Goal: Task Accomplishment & Management: Complete application form

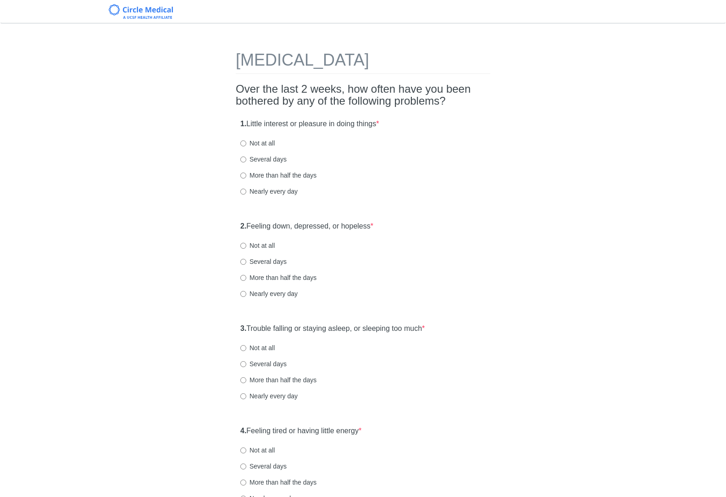
drag, startPoint x: 268, startPoint y: 143, endPoint x: 284, endPoint y: 146, distance: 16.7
click at [268, 143] on label "Not at all" at bounding box center [257, 142] width 34 height 9
click at [246, 143] on input "Not at all" at bounding box center [243, 143] width 6 height 6
radio input "true"
click at [453, 175] on div "More than half the days" at bounding box center [362, 175] width 245 height 9
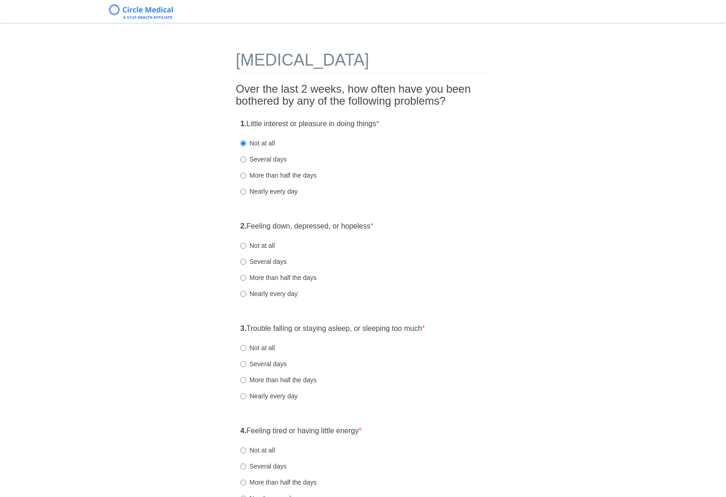
click at [369, 226] on label "2. Feeling down, depressed, or hopeless *" at bounding box center [306, 226] width 133 height 11
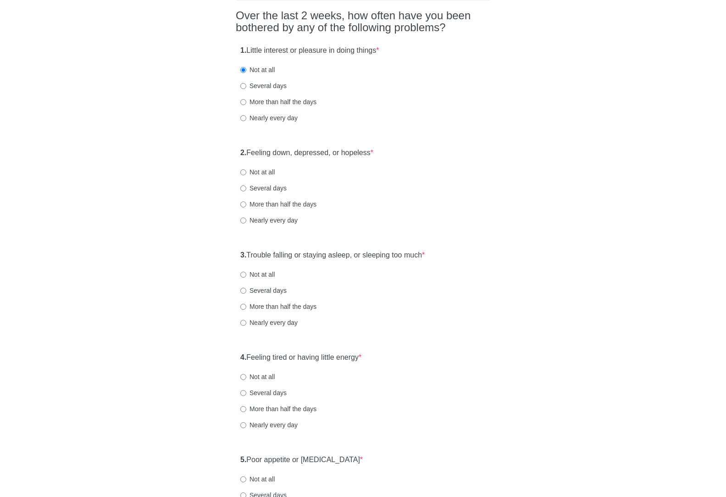
scroll to position [92, 0]
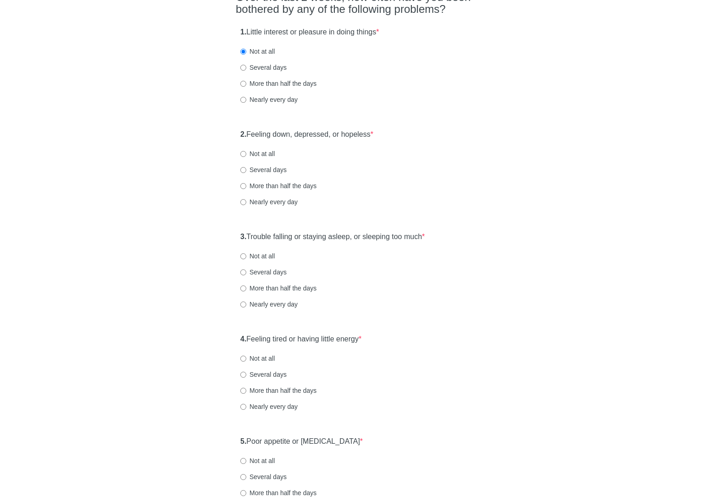
click at [270, 156] on label "Not at all" at bounding box center [257, 153] width 34 height 9
click at [246, 156] on input "Not at all" at bounding box center [243, 154] width 6 height 6
radio input "true"
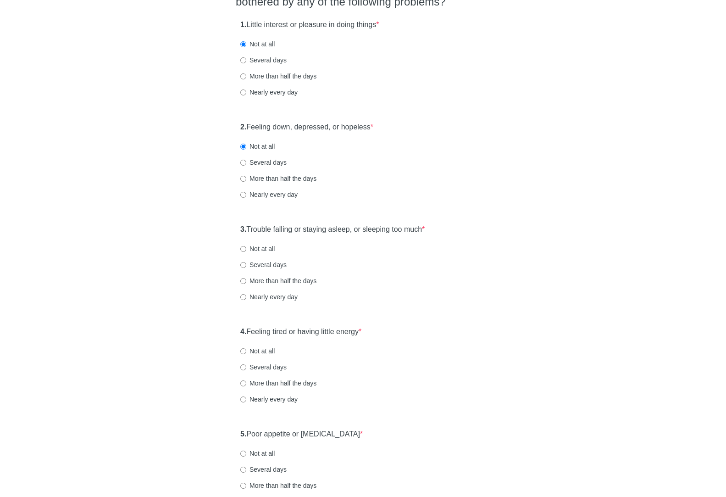
click at [522, 203] on div "[MEDICAL_DATA] Over the last 2 weeks, how often have you been bothered by any o…" at bounding box center [363, 455] width 537 height 1043
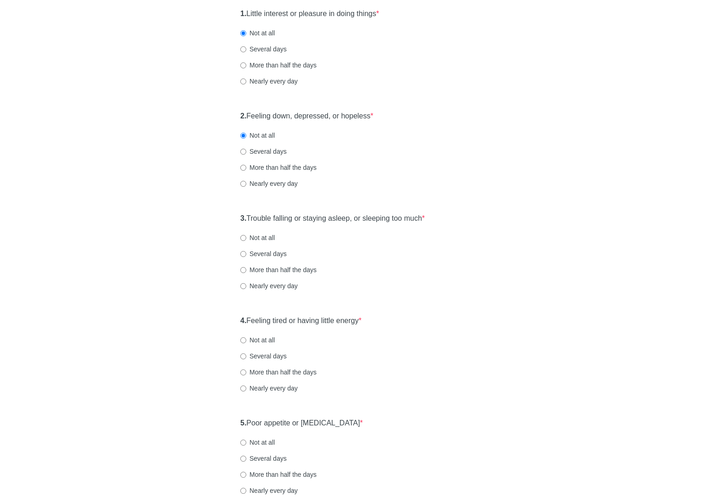
scroll to position [111, 0]
click at [547, 166] on div "[MEDICAL_DATA] Over the last 2 weeks, how often have you been bothered by any o…" at bounding box center [363, 442] width 537 height 1043
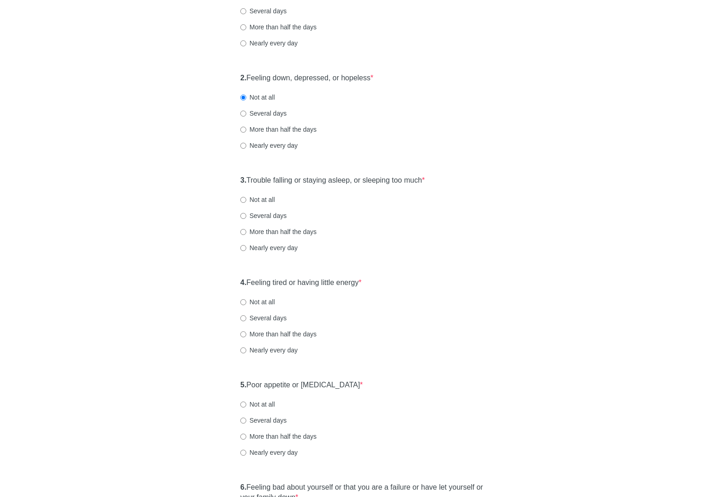
scroll to position [166, 0]
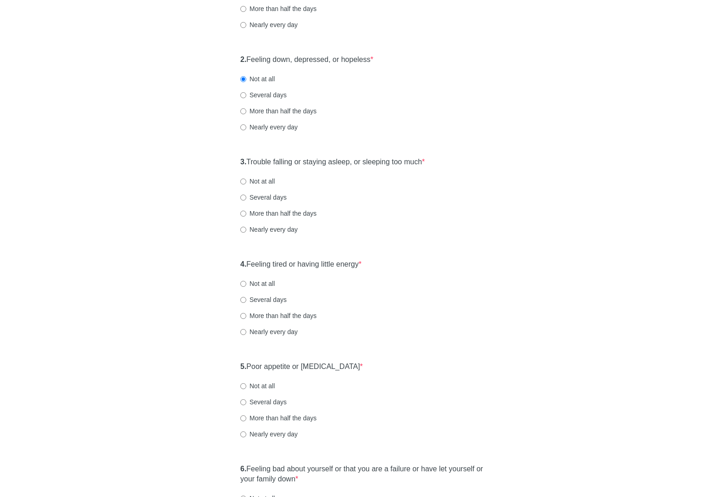
click at [250, 184] on label "Not at all" at bounding box center [257, 181] width 34 height 9
click at [246, 184] on input "Not at all" at bounding box center [243, 181] width 6 height 6
radio input "true"
click at [512, 226] on div "[MEDICAL_DATA] Over the last 2 weeks, how often have you been bothered by any o…" at bounding box center [363, 387] width 537 height 1043
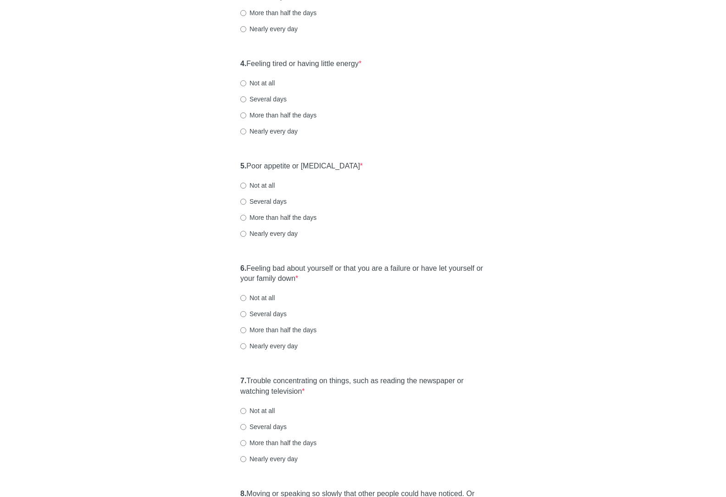
scroll to position [368, 0]
click at [277, 82] on div "Not at all" at bounding box center [362, 81] width 245 height 9
click at [272, 81] on label "Not at all" at bounding box center [257, 81] width 34 height 9
click at [246, 81] on input "Not at all" at bounding box center [243, 82] width 6 height 6
radio input "true"
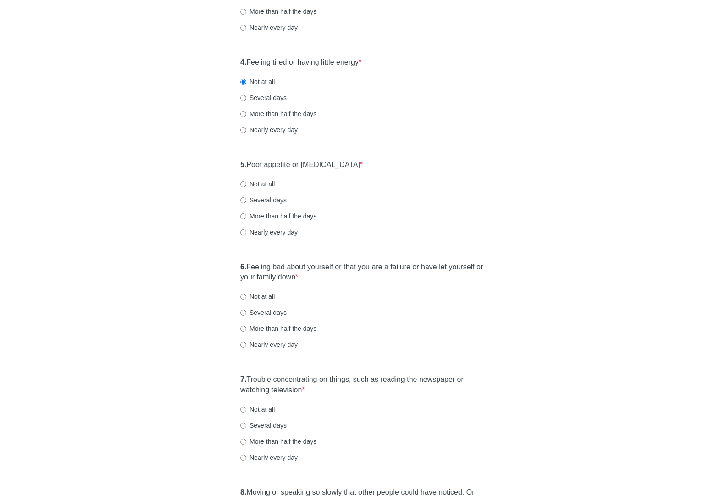
click at [426, 122] on div "4. Feeling tired or having little energy * Not at all Several days More than ha…" at bounding box center [363, 100] width 255 height 95
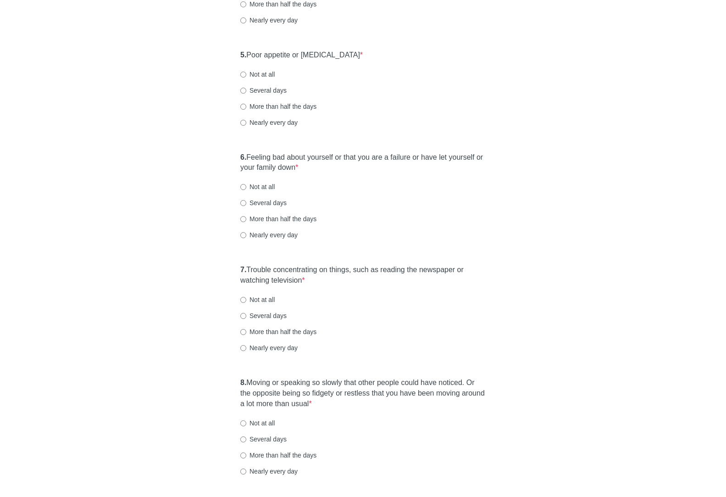
scroll to position [478, 0]
click at [266, 75] on label "Not at all" at bounding box center [257, 73] width 34 height 9
click at [246, 75] on input "Not at all" at bounding box center [243, 74] width 6 height 6
radio input "true"
drag, startPoint x: 325, startPoint y: 154, endPoint x: 349, endPoint y: 160, distance: 25.0
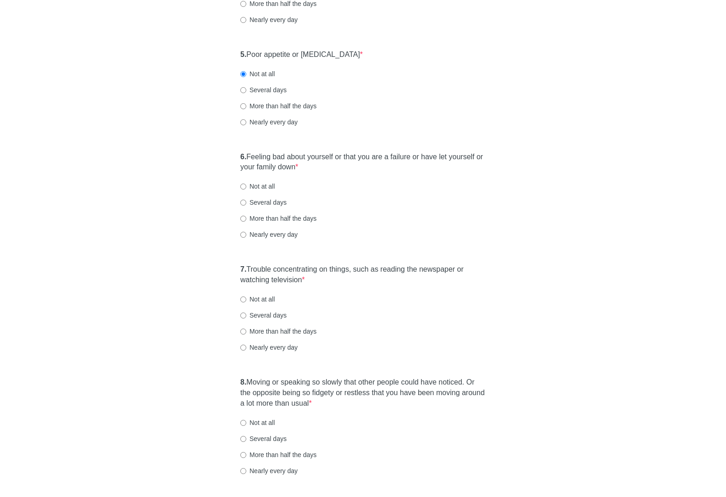
click at [325, 154] on label "6. Feeling bad about yourself or that you are a failure or have let yourself or…" at bounding box center [362, 162] width 245 height 21
click at [429, 183] on div "Not at all" at bounding box center [362, 186] width 245 height 9
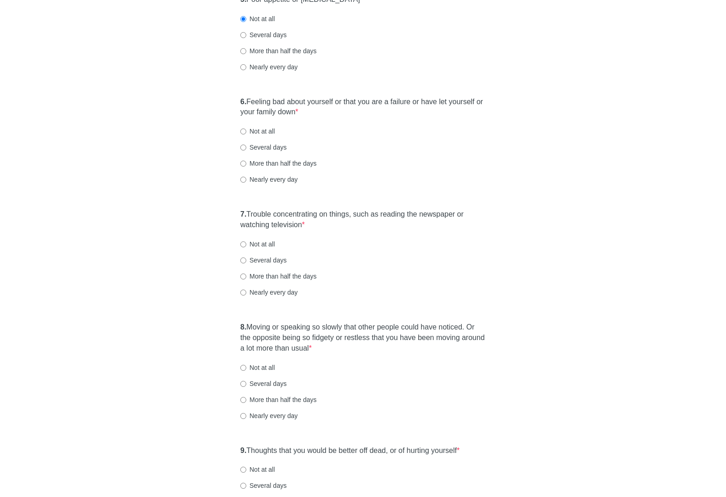
scroll to position [552, 0]
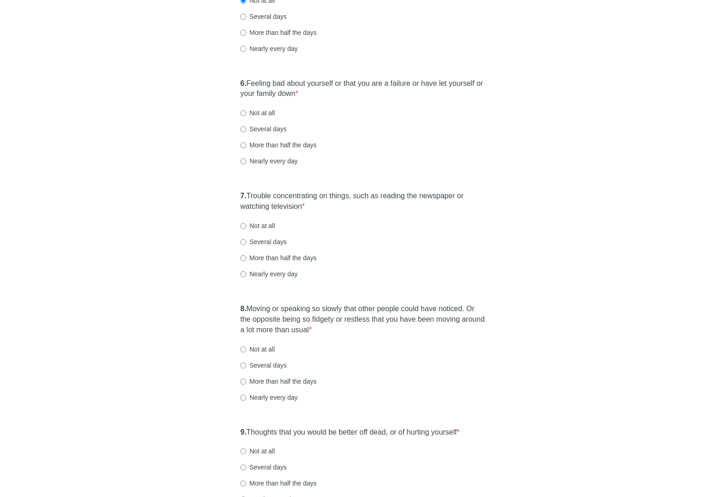
click at [264, 114] on label "Not at all" at bounding box center [257, 112] width 34 height 9
click at [246, 114] on input "Not at all" at bounding box center [243, 113] width 6 height 6
radio input "true"
click at [318, 194] on label "7. Trouble concentrating on things, such as reading the newspaper or watching t…" at bounding box center [362, 201] width 245 height 21
click at [534, 225] on div "[MEDICAL_DATA] Over the last 2 weeks, how often have you been bothered by any o…" at bounding box center [363, 2] width 537 height 1043
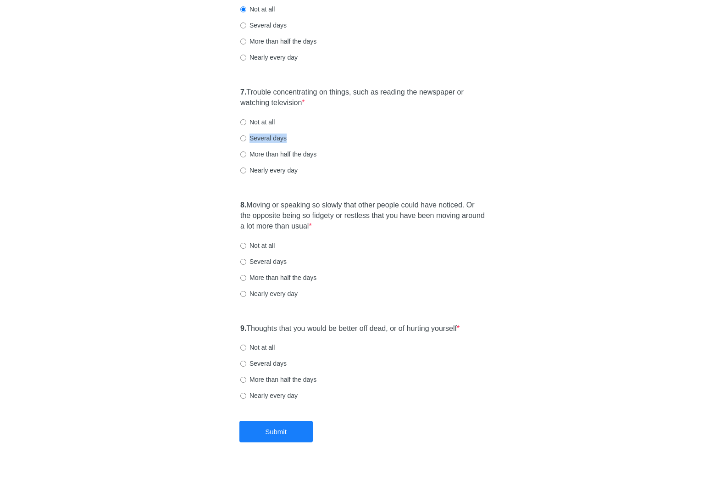
scroll to position [656, 0]
click at [254, 117] on label "Not at all" at bounding box center [257, 120] width 34 height 9
click at [246, 118] on input "Not at all" at bounding box center [243, 121] width 6 height 6
radio input "true"
click at [329, 207] on label "8. Moving or speaking so slowly that other people could have noticed. Or the op…" at bounding box center [362, 215] width 245 height 32
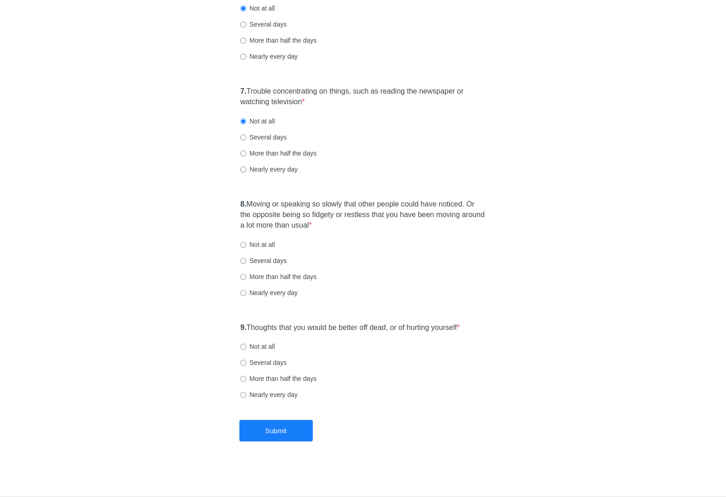
click at [467, 244] on div "Not at all" at bounding box center [362, 244] width 245 height 9
click at [265, 244] on label "Not at all" at bounding box center [257, 244] width 34 height 9
click at [246, 244] on input "Not at all" at bounding box center [243, 245] width 6 height 6
radio input "true"
click at [332, 321] on div "9. Thoughts that you would be better off dead, or of hurting yourself * Not at …" at bounding box center [363, 365] width 255 height 95
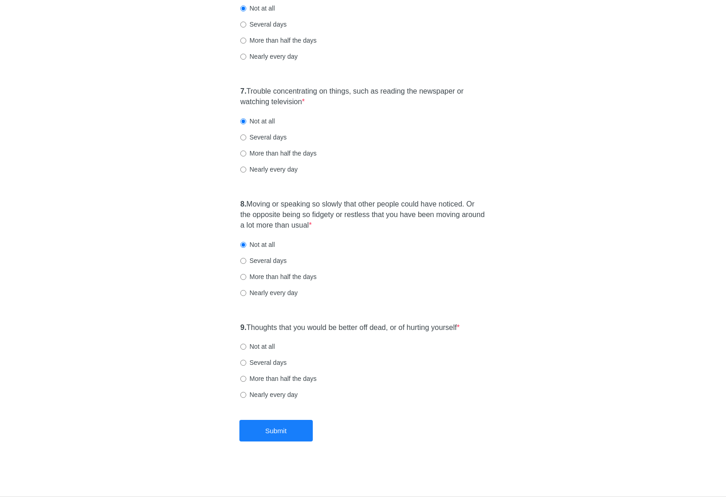
click at [334, 327] on label "9. Thoughts that you would be better off dead, or of hurting yourself *" at bounding box center [349, 327] width 219 height 11
click at [420, 340] on div "9. Thoughts that you would be better off dead, or of hurting yourself * Not at …" at bounding box center [363, 365] width 255 height 95
click at [267, 345] on label "Not at all" at bounding box center [257, 346] width 34 height 9
click at [246, 345] on input "Not at all" at bounding box center [243, 346] width 6 height 6
radio input "true"
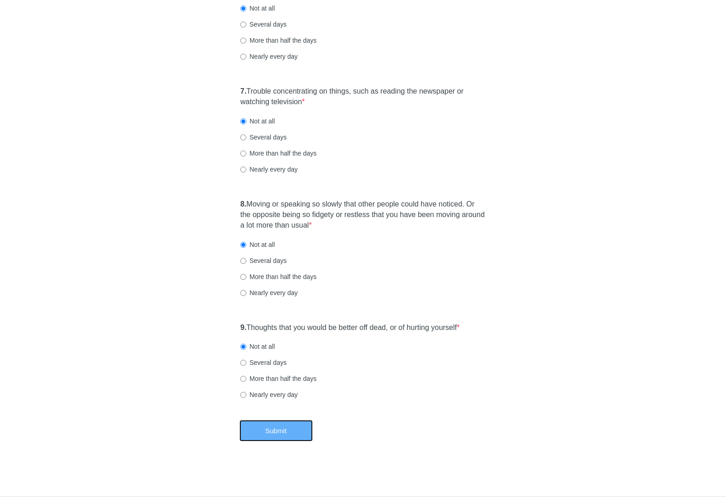
click at [304, 438] on button "Submit" at bounding box center [275, 431] width 73 height 22
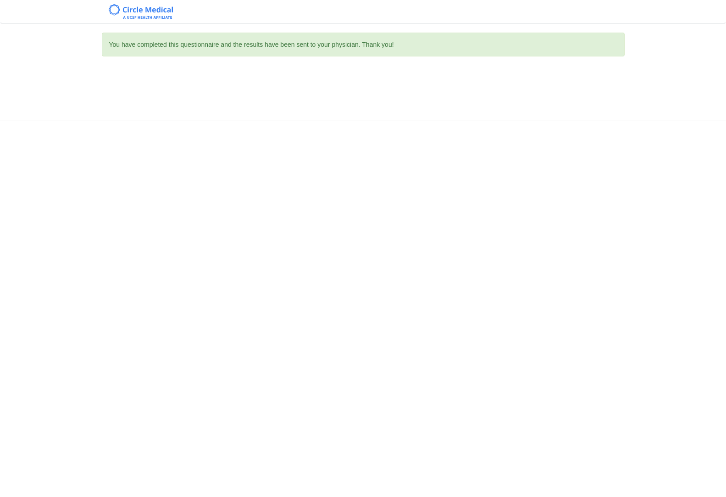
drag, startPoint x: 609, startPoint y: 412, endPoint x: 622, endPoint y: 320, distance: 92.6
click at [609, 411] on div "You have completed this questionnaire and the results have been sent to your ph…" at bounding box center [363, 248] width 726 height 497
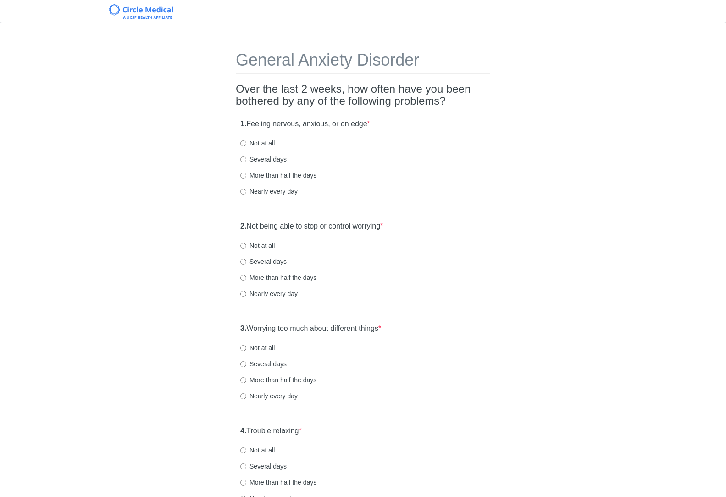
click at [343, 121] on label "1. Feeling nervous, anxious, or on edge *" at bounding box center [305, 124] width 130 height 11
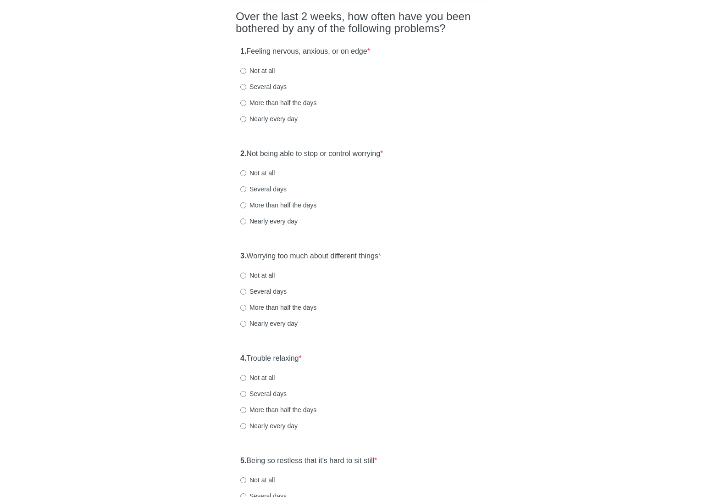
scroll to position [73, 0]
click at [281, 85] on label "Several days" at bounding box center [263, 85] width 46 height 9
click at [246, 85] on input "Several days" at bounding box center [243, 86] width 6 height 6
radio input "true"
click at [350, 154] on label "2. Not being able to stop or control worrying *" at bounding box center [311, 153] width 143 height 11
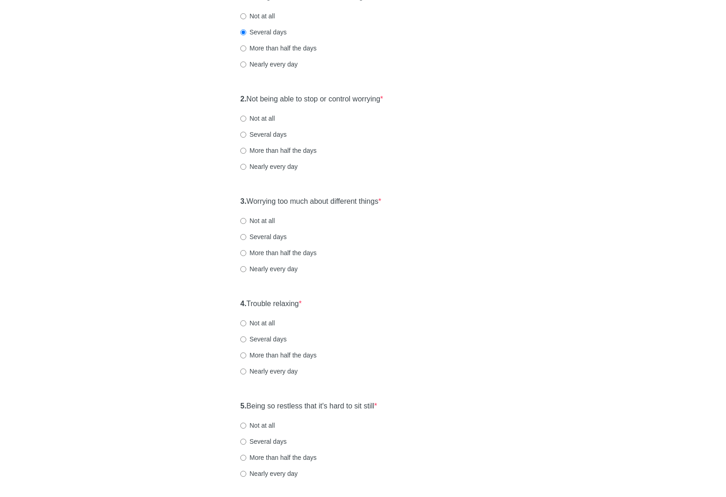
scroll to position [128, 0]
click at [271, 131] on label "Several days" at bounding box center [263, 132] width 46 height 9
click at [246, 131] on input "Several days" at bounding box center [243, 133] width 6 height 6
radio input "true"
click at [324, 200] on label "3. Worrying too much about different things *" at bounding box center [310, 200] width 141 height 11
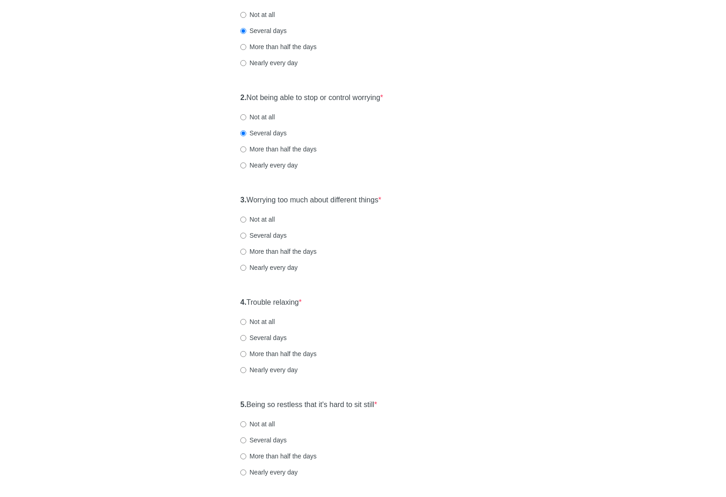
click at [502, 210] on div "General Anxiety Disorder Over the last 2 weeks, how often have you been bothere…" at bounding box center [363, 302] width 537 height 797
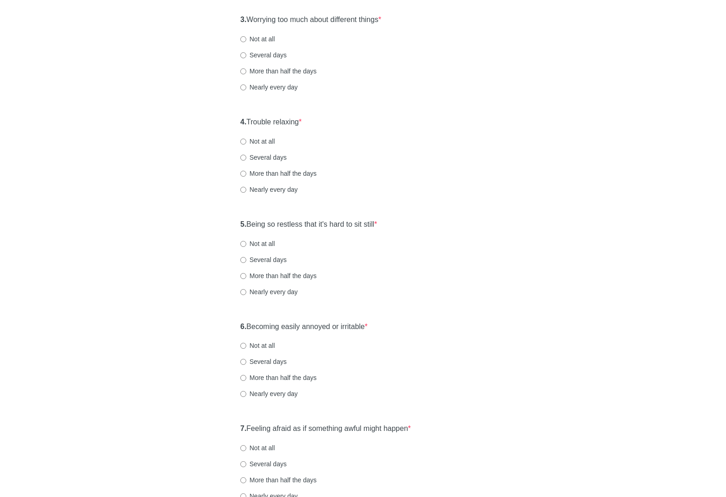
scroll to position [312, 0]
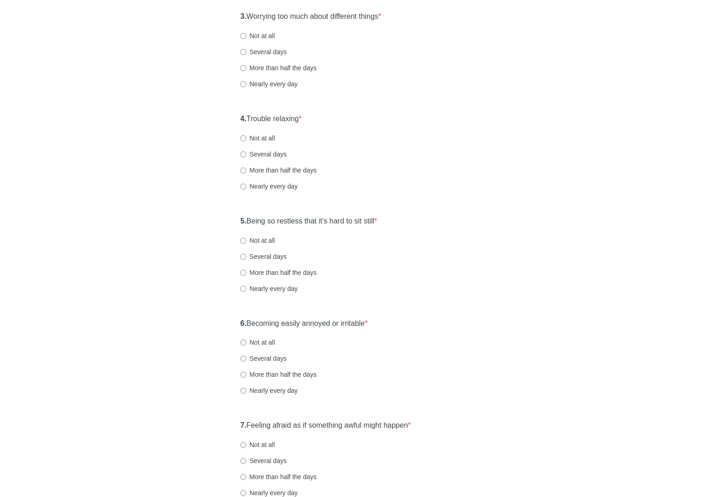
click at [273, 155] on label "Several days" at bounding box center [263, 154] width 46 height 9
click at [246, 155] on input "Several days" at bounding box center [243, 154] width 6 height 6
radio input "true"
click at [339, 218] on label "5. Being so restless that it's hard to sit still *" at bounding box center [308, 221] width 137 height 11
click at [453, 228] on div "5. Being so restless that it's hard to sit still * Not at all Several days More…" at bounding box center [363, 258] width 255 height 95
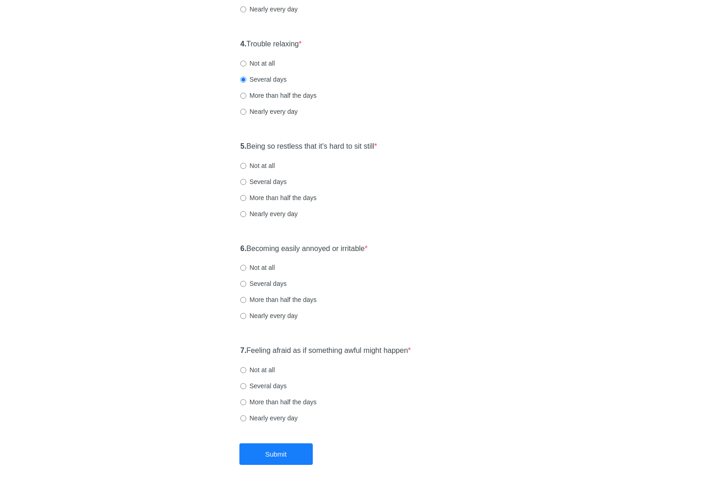
scroll to position [404, 0]
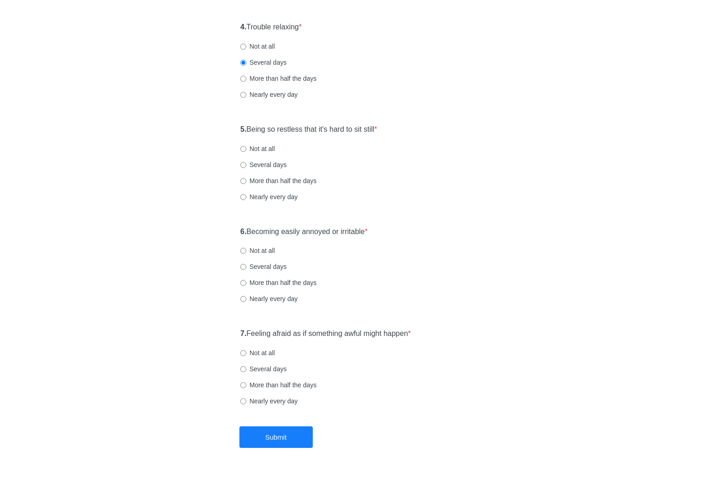
click at [264, 149] on label "Not at all" at bounding box center [257, 148] width 34 height 9
click at [246, 149] on input "Not at all" at bounding box center [243, 149] width 6 height 6
radio input "true"
click at [305, 226] on div "6. Becoming easily annoyed or irritable * Not at all Several days More than hal…" at bounding box center [363, 269] width 255 height 95
click at [310, 233] on label "6. Becoming easily annoyed or irritable *" at bounding box center [303, 232] width 127 height 11
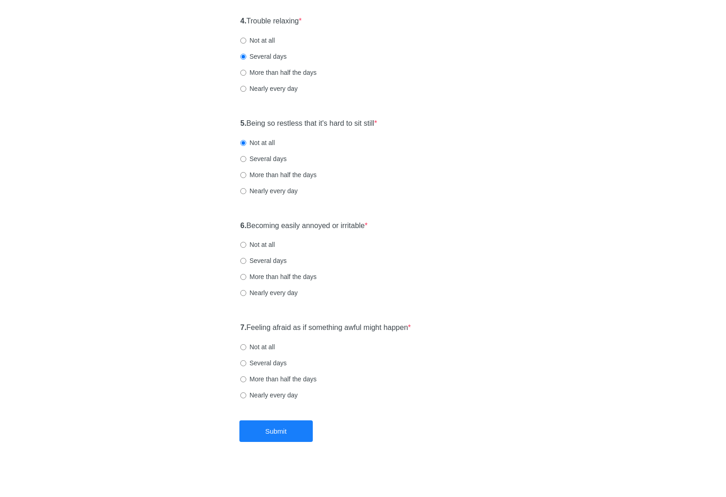
scroll to position [410, 0]
click at [260, 261] on label "Several days" at bounding box center [263, 259] width 46 height 9
click at [246, 261] on input "Several days" at bounding box center [243, 260] width 6 height 6
radio input "true"
click at [280, 325] on label "7. Feeling afraid as if something awful might happen *" at bounding box center [325, 327] width 171 height 11
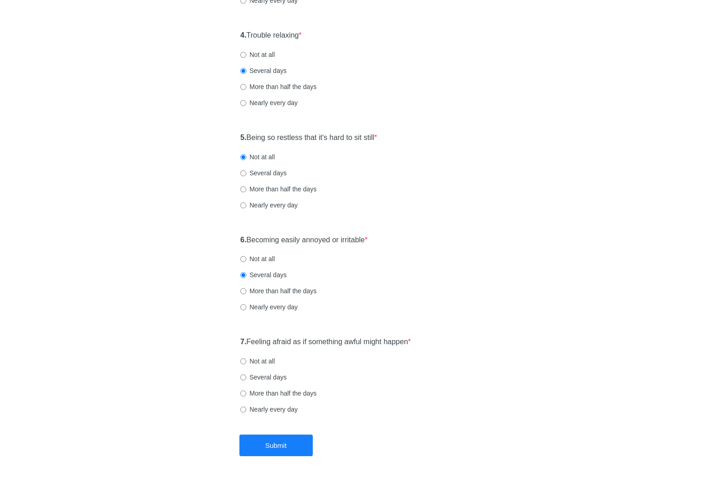
scroll to position [395, 0]
click at [265, 364] on label "Not at all" at bounding box center [257, 361] width 34 height 9
click at [246, 364] on input "Not at all" at bounding box center [243, 362] width 6 height 6
radio input "true"
click at [278, 445] on button "Submit" at bounding box center [275, 447] width 73 height 22
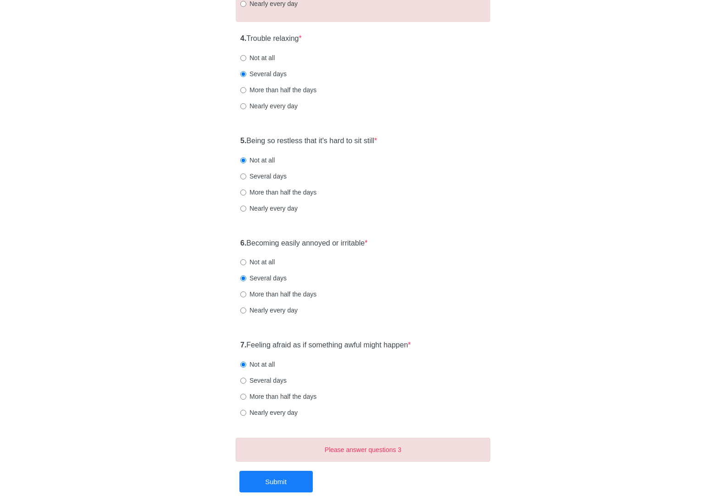
click at [485, 379] on div "Several days" at bounding box center [362, 380] width 245 height 9
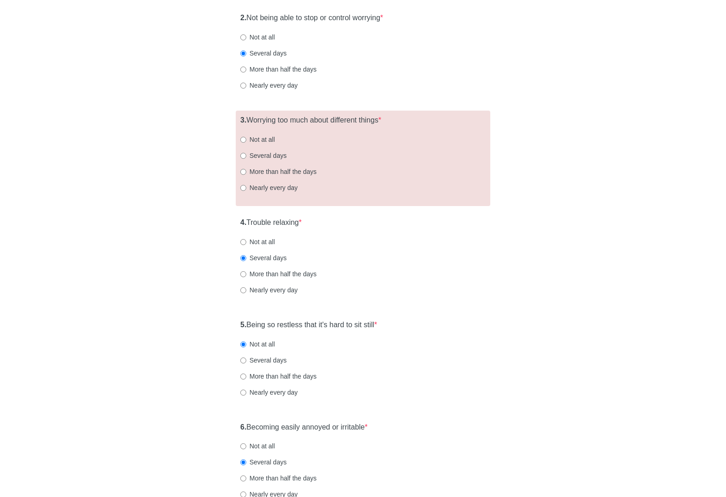
scroll to position [190, 0]
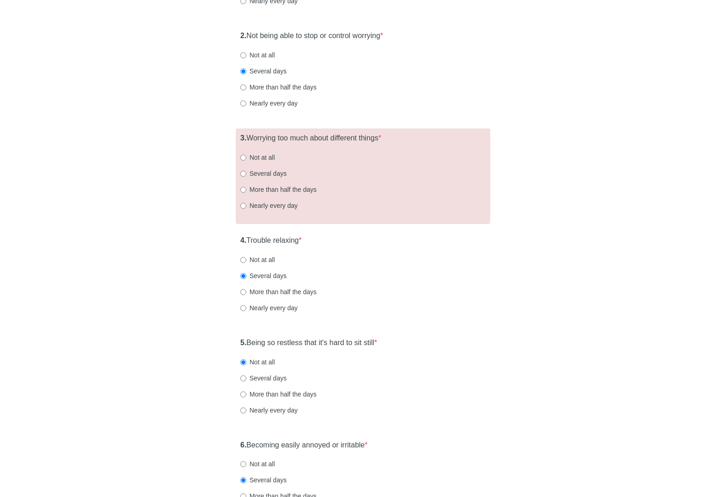
click at [282, 170] on label "Several days" at bounding box center [263, 173] width 46 height 9
click at [246, 171] on input "Several days" at bounding box center [243, 174] width 6 height 6
radio input "true"
click at [613, 254] on div "General Anxiety Disorder Over the last 2 weeks, how often have you been bothere…" at bounding box center [363, 240] width 537 height 797
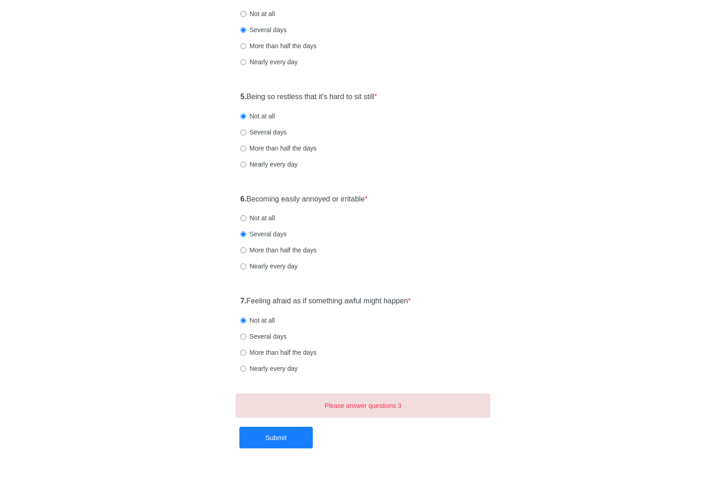
scroll to position [443, 0]
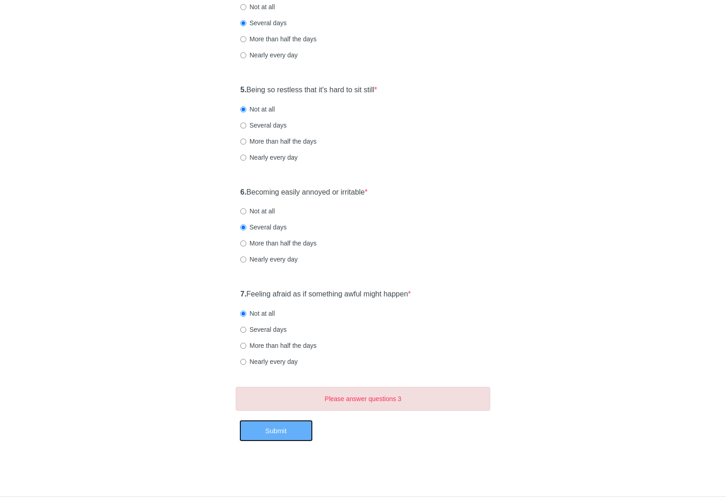
click at [301, 429] on button "Submit" at bounding box center [275, 431] width 73 height 22
